Goal: Task Accomplishment & Management: Manage account settings

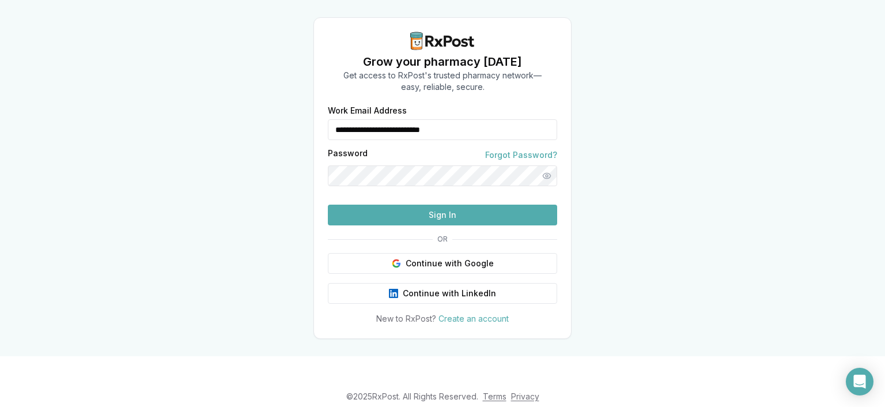
click at [384, 225] on button "Sign In" at bounding box center [442, 215] width 229 height 21
type input "**********"
click at [407, 225] on button "Sign In" at bounding box center [442, 215] width 229 height 21
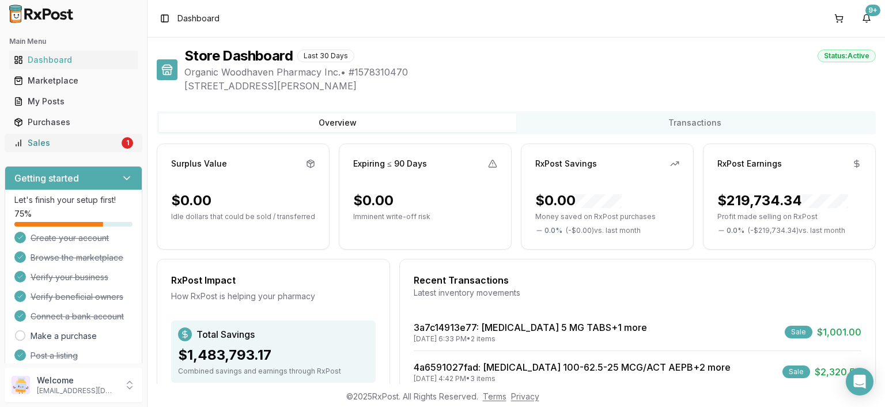
click at [134, 142] on link "Sales 1" at bounding box center [73, 143] width 128 height 21
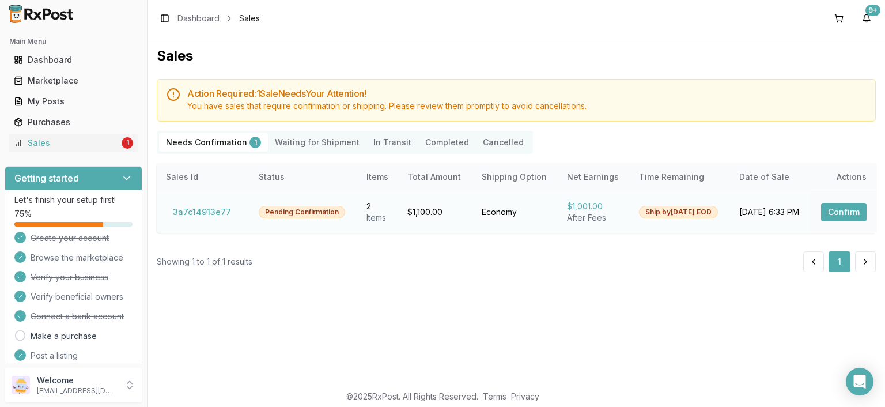
click at [283, 206] on div "Pending Confirmation" at bounding box center [302, 212] width 86 height 13
click at [209, 209] on button "3a7c14913e77" at bounding box center [202, 212] width 72 height 18
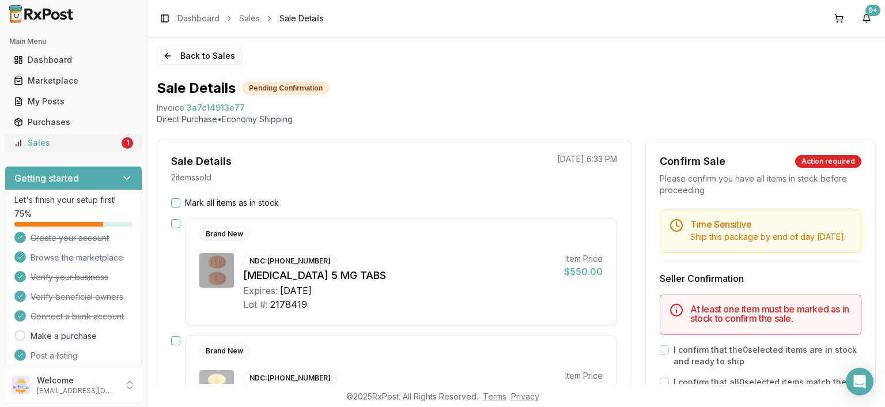
click at [78, 142] on div "Sales" at bounding box center [66, 143] width 105 height 12
click at [199, 59] on button "Back to Sales" at bounding box center [199, 56] width 85 height 18
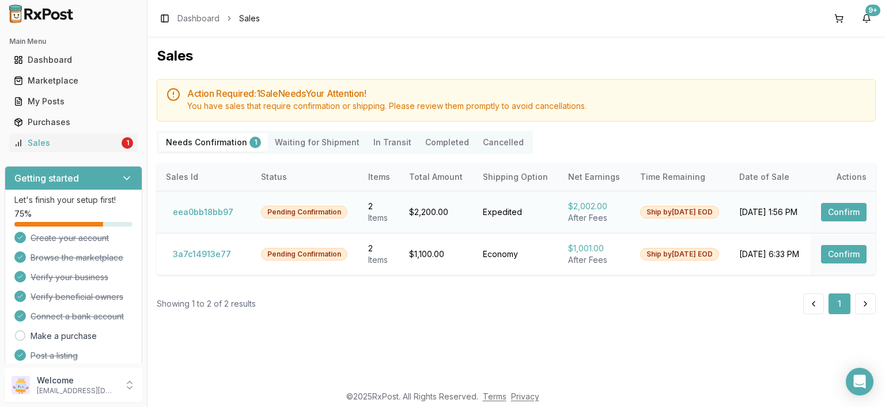
click at [832, 205] on button "Confirm" at bounding box center [844, 212] width 46 height 18
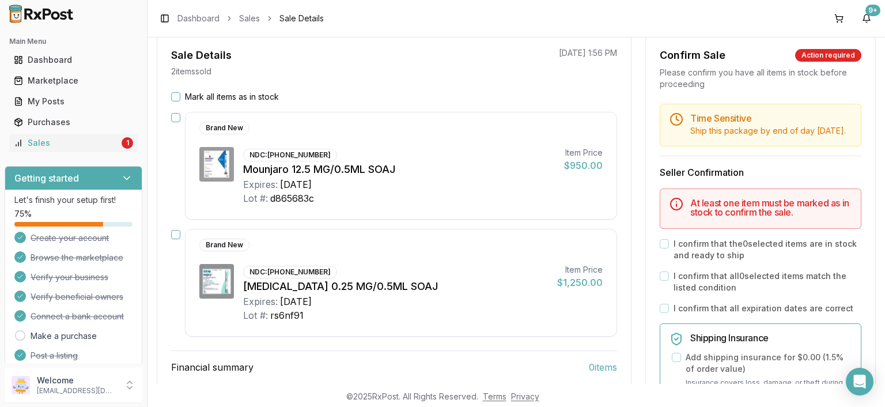
scroll to position [66, 0]
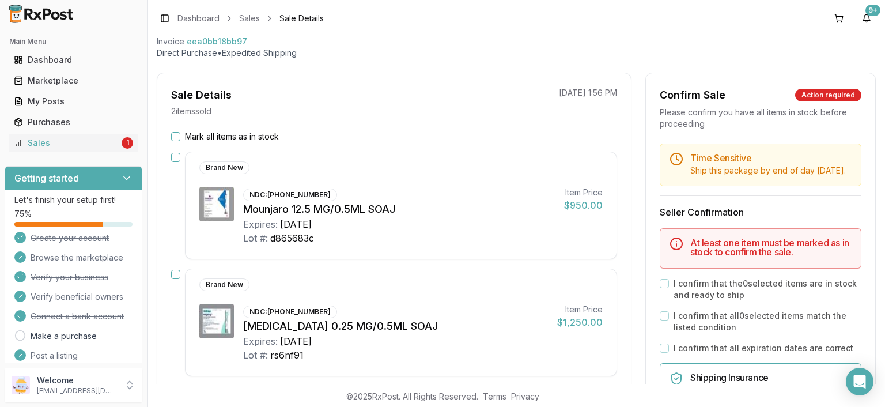
click at [248, 140] on label "Mark all items as in stock" at bounding box center [232, 137] width 94 height 12
click at [180, 140] on button "Mark all items as in stock" at bounding box center [175, 136] width 9 height 9
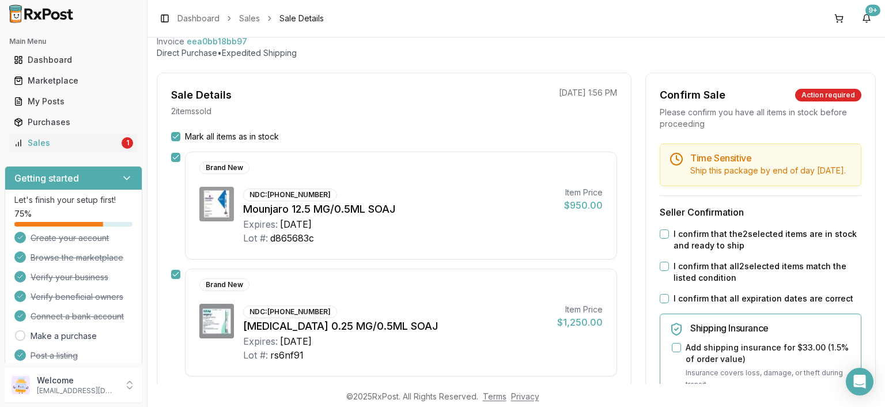
click at [709, 251] on label "I confirm that the 2 selected items are in stock and ready to ship" at bounding box center [768, 239] width 188 height 23
click at [669, 239] on button "I confirm that the 2 selected items are in stock and ready to ship" at bounding box center [664, 233] width 9 height 9
click at [713, 283] on label "I confirm that all 2 selected items match the listed condition" at bounding box center [768, 271] width 188 height 23
click at [669, 271] on button "I confirm that all 2 selected items match the listed condition" at bounding box center [664, 266] width 9 height 9
click at [713, 304] on label "I confirm that all expiration dates are correct" at bounding box center [764, 299] width 180 height 12
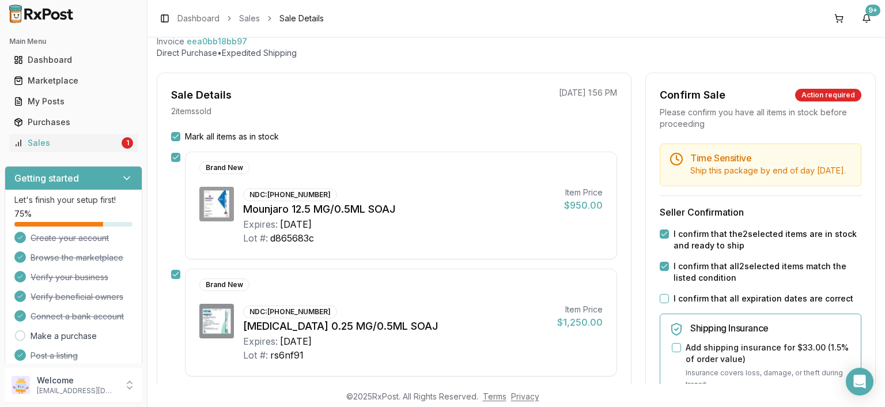
click at [669, 303] on button "I confirm that all expiration dates are correct" at bounding box center [664, 298] width 9 height 9
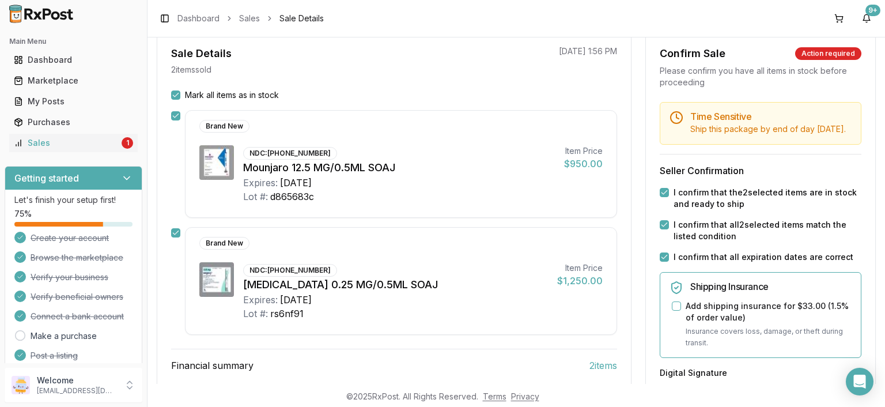
scroll to position [265, 0]
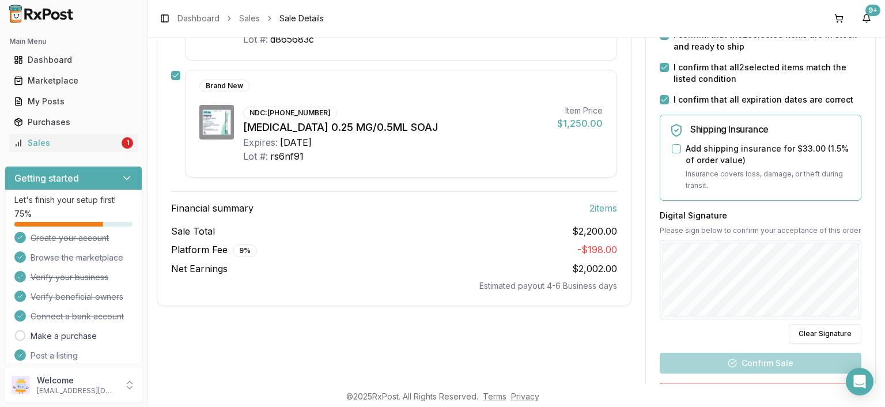
click at [723, 332] on div "Digital Signature Please sign below to confirm your acceptance of this order Cl…" at bounding box center [761, 277] width 202 height 134
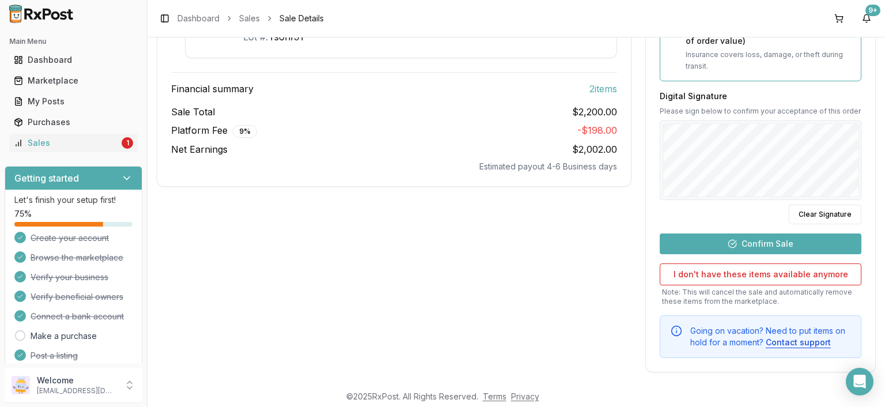
scroll to position [398, 0]
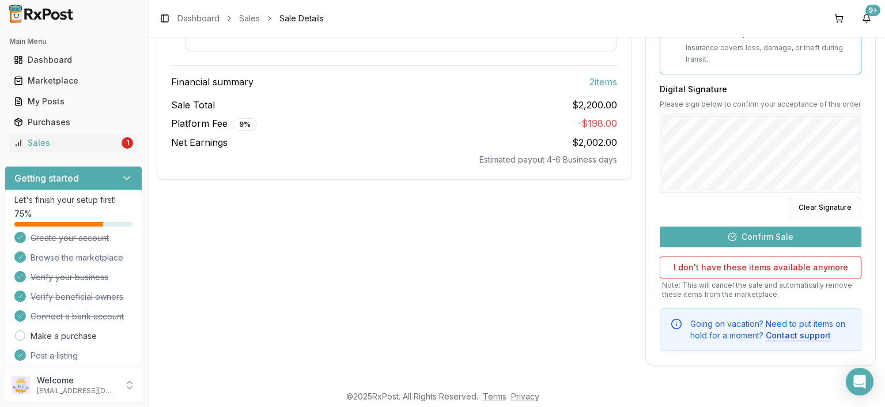
click at [742, 236] on button "Confirm Sale" at bounding box center [761, 236] width 202 height 21
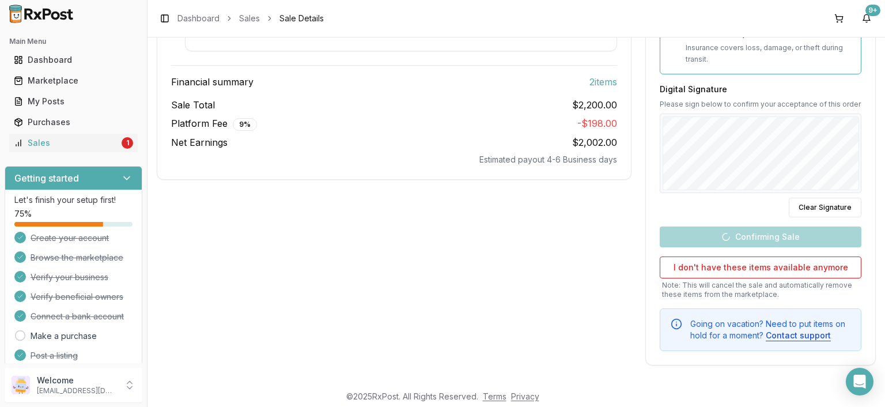
scroll to position [182, 0]
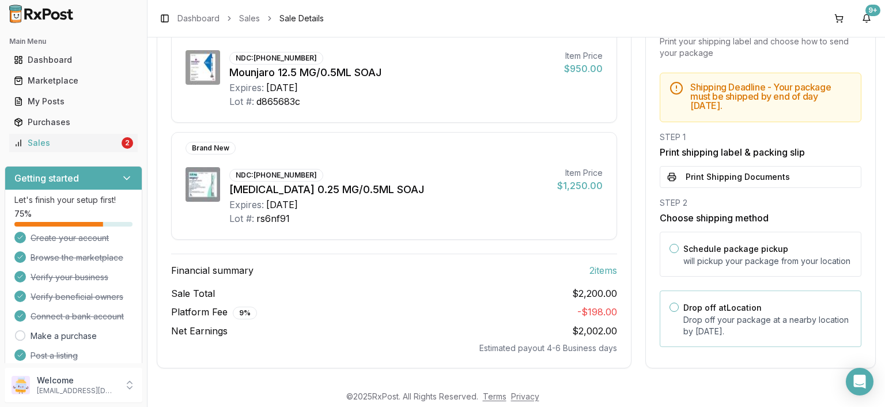
click at [751, 335] on div "Drop off at Location Drop off your package at a nearby location by September 15…" at bounding box center [761, 318] width 202 height 56
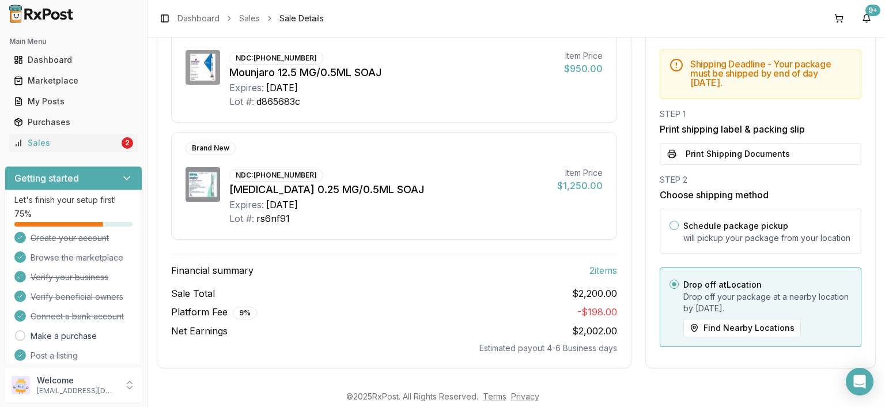
click at [748, 166] on div "Shipping Deadline - Your package must be shipped by end of day Monday, Septembe…" at bounding box center [760, 202] width 229 height 304
click at [748, 151] on button "Print Shipping Documents" at bounding box center [761, 154] width 202 height 22
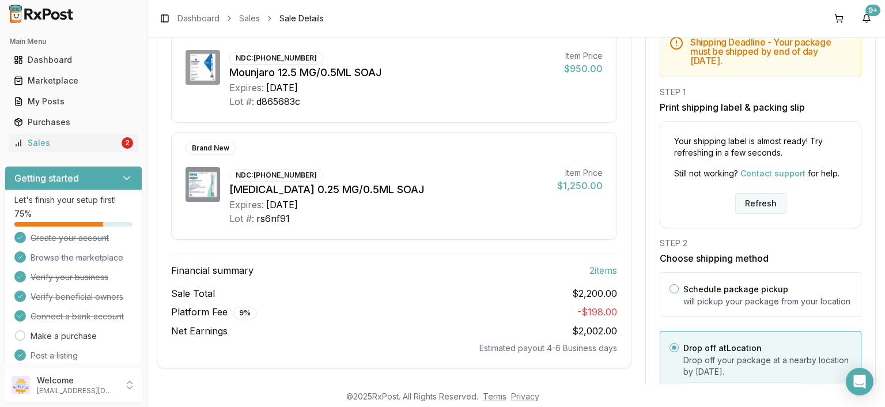
click at [750, 206] on button "Refresh" at bounding box center [760, 203] width 51 height 21
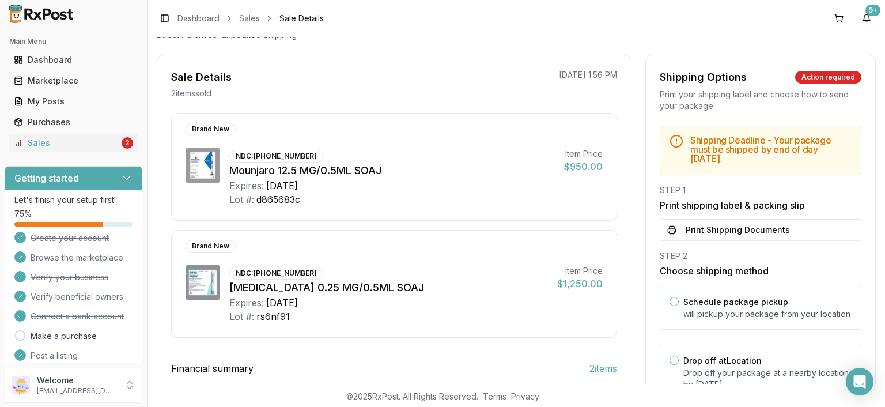
scroll to position [133, 0]
